Goal: Check status: Check status

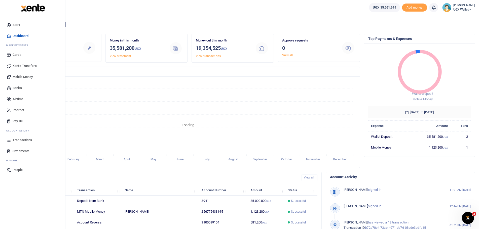
click at [27, 138] on span "Transactions" at bounding box center [22, 140] width 19 height 5
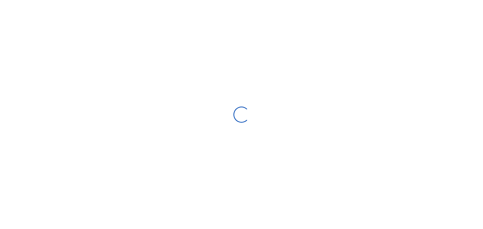
select select
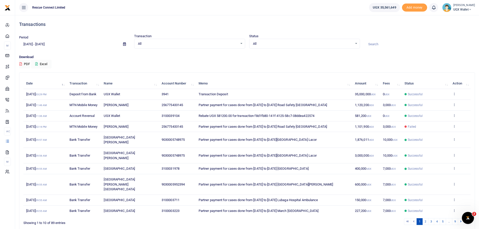
click at [123, 42] on span at bounding box center [124, 44] width 11 height 9
click at [124, 44] on icon at bounding box center [124, 44] width 3 height 3
click at [42, 107] on li "Custom Range" at bounding box center [36, 109] width 35 height 8
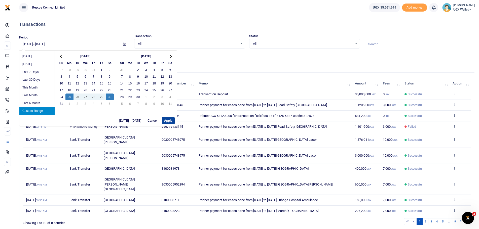
click at [168, 120] on button "Apply" at bounding box center [168, 120] width 13 height 7
type input "[DATE] - [DATE]"
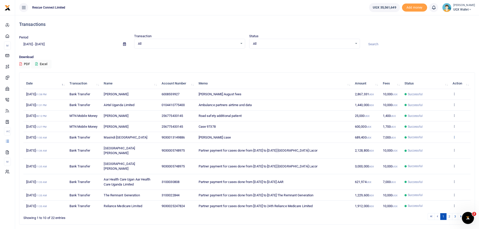
click at [454, 137] on icon at bounding box center [453, 137] width 3 height 4
click at [434, 146] on link "View details" at bounding box center [436, 145] width 40 height 7
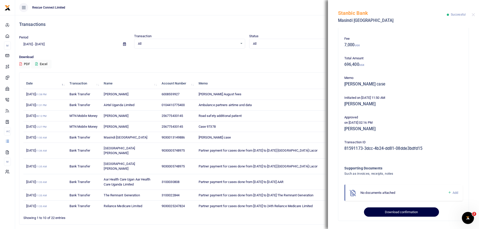
click at [405, 210] on button "Download confirmation" at bounding box center [401, 213] width 75 height 10
